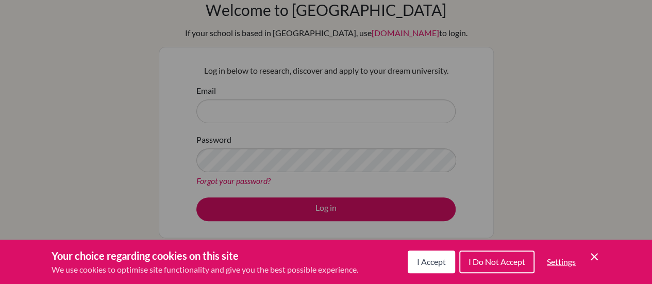
scroll to position [51, 0]
click at [439, 260] on span "I Accept" at bounding box center [431, 262] width 29 height 10
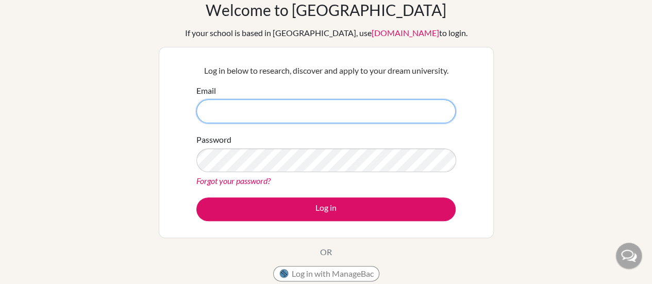
click at [291, 113] on input "Email" at bounding box center [325, 112] width 259 height 24
type input "[EMAIL_ADDRESS][DOMAIN_NAME]"
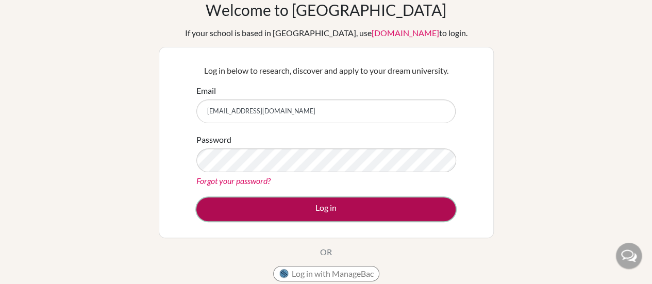
click at [307, 205] on button "Log in" at bounding box center [325, 209] width 259 height 24
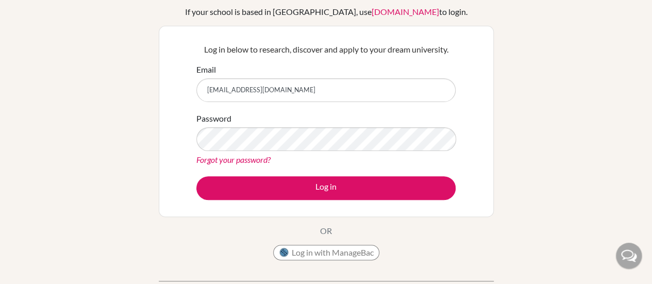
scroll to position [73, 0]
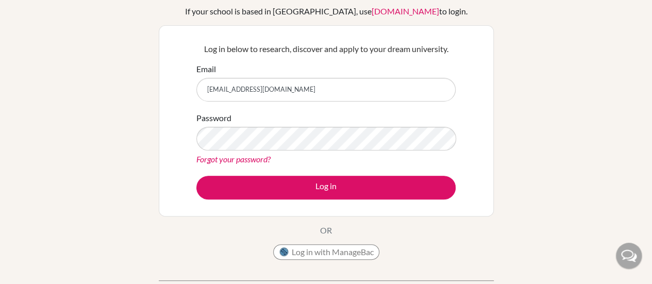
click at [241, 159] on link "Forgot your password?" at bounding box center [233, 159] width 74 height 10
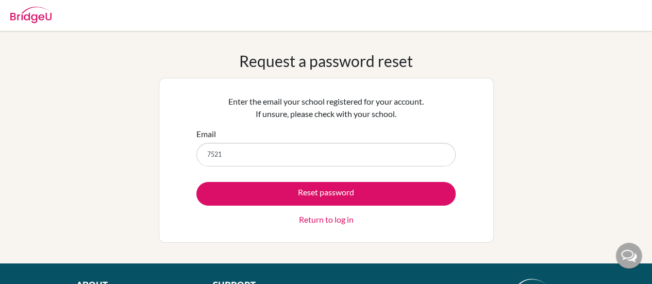
type input "[EMAIL_ADDRESS][DOMAIN_NAME]"
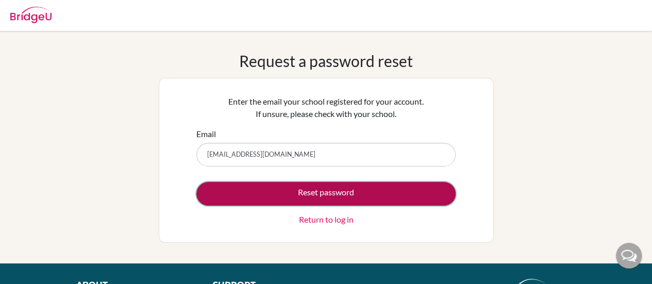
click at [252, 202] on button "Reset password" at bounding box center [325, 194] width 259 height 24
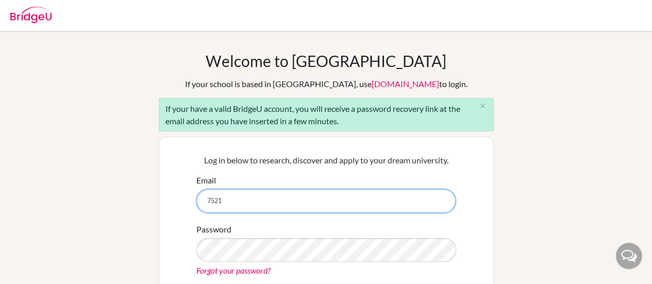
type input "[EMAIL_ADDRESS][DOMAIN_NAME]"
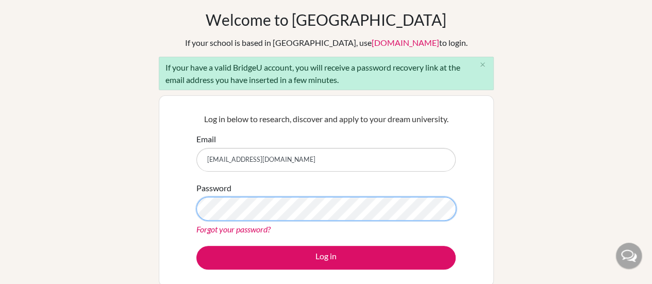
scroll to position [47, 0]
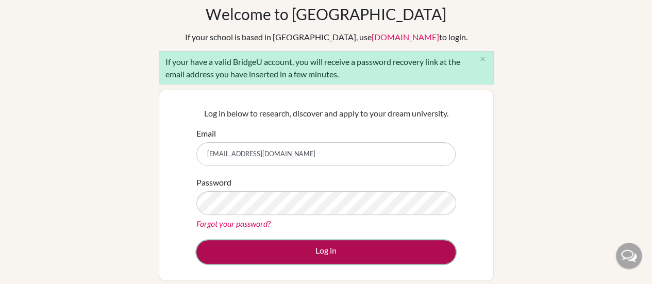
click at [332, 252] on button "Log in" at bounding box center [325, 252] width 259 height 24
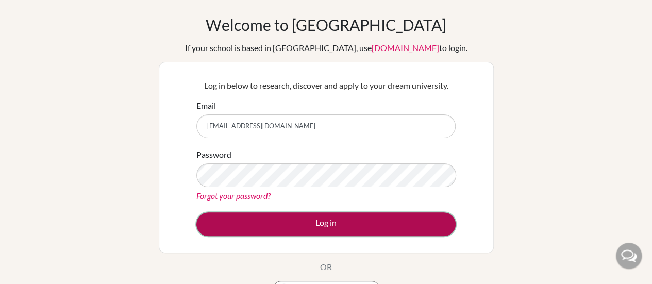
click at [294, 214] on button "Log in" at bounding box center [325, 224] width 259 height 24
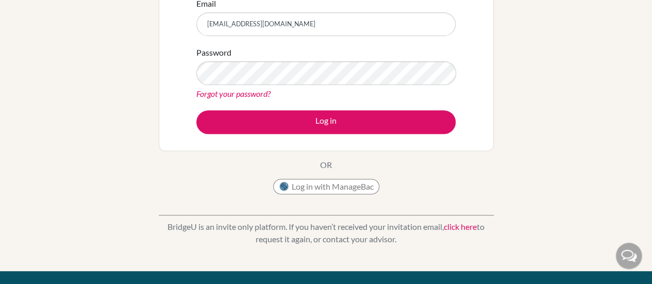
scroll to position [138, 0]
click at [317, 187] on button "Log in with ManageBac" at bounding box center [326, 186] width 106 height 15
